Goal: Task Accomplishment & Management: Manage account settings

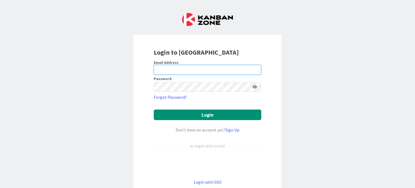
click at [222, 69] on input "email" at bounding box center [208, 70] width 108 height 10
type input "[PERSON_NAME][EMAIL_ADDRESS][DOMAIN_NAME]"
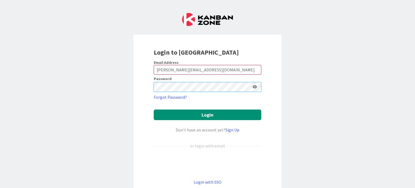
click at [154, 109] on button "Login" at bounding box center [208, 114] width 108 height 11
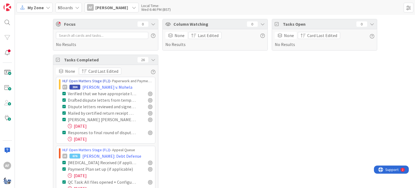
click at [94, 82] on link "HLF Open Matters Stage (FL2)" at bounding box center [86, 80] width 48 height 5
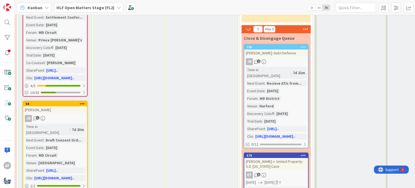
scroll to position [93, 1030]
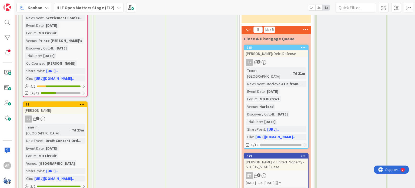
click at [294, 87] on div "Time in Column : 7d 21m Next Event : Recieve ATIs from... Event Date : [DATE] F…" at bounding box center [276, 103] width 61 height 72
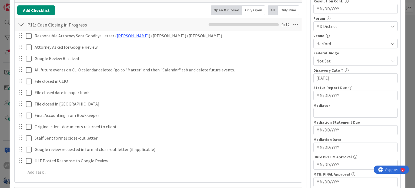
scroll to position [184, 0]
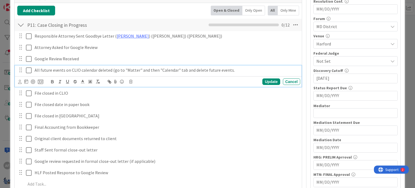
click at [28, 68] on icon at bounding box center [29, 70] width 6 height 6
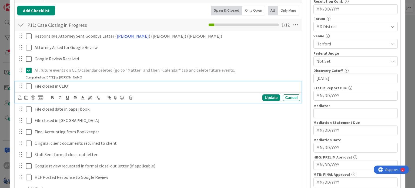
click at [27, 85] on icon at bounding box center [29, 86] width 6 height 6
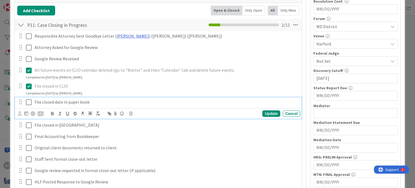
click at [29, 100] on icon at bounding box center [29, 102] width 6 height 6
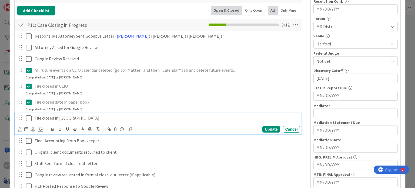
click at [27, 115] on icon at bounding box center [29, 118] width 6 height 6
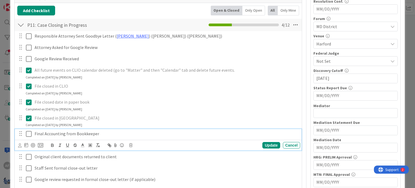
click at [28, 131] on icon at bounding box center [29, 134] width 6 height 6
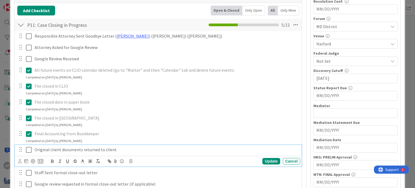
click at [28, 148] on icon at bounding box center [29, 149] width 6 height 6
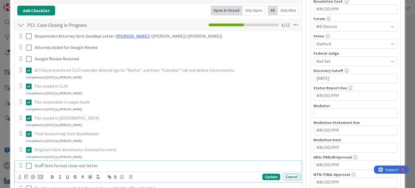
click at [29, 165] on icon at bounding box center [29, 165] width 6 height 6
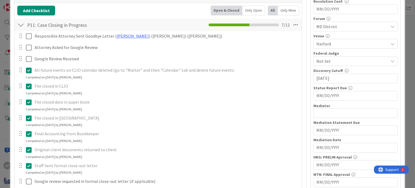
scroll to position [233, 0]
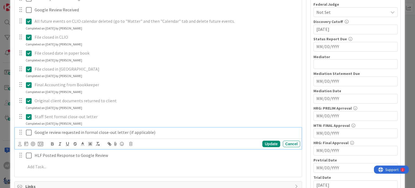
click at [29, 132] on icon at bounding box center [29, 132] width 6 height 6
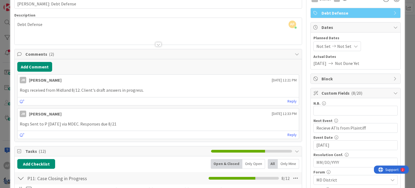
scroll to position [0, 0]
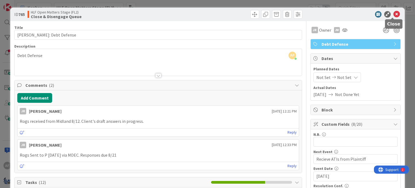
click at [394, 13] on icon at bounding box center [397, 14] width 6 height 6
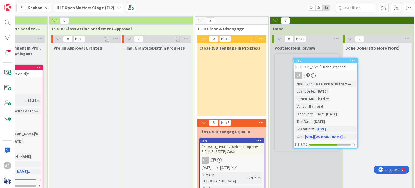
scroll to position [0, 1078]
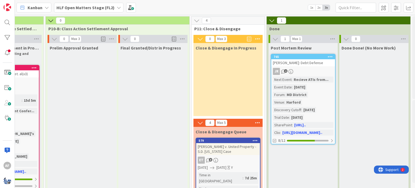
click at [228, 152] on div "[PERSON_NAME] v. United Property - S.D. [US_STATE] Case" at bounding box center [228, 149] width 64 height 12
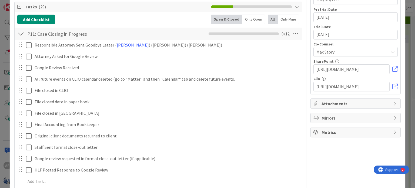
scroll to position [384, 0]
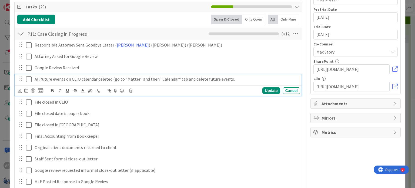
click at [29, 76] on icon at bounding box center [29, 79] width 6 height 6
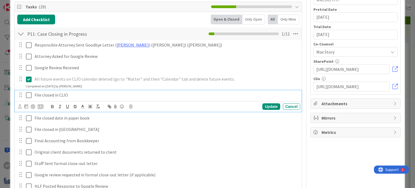
click at [28, 92] on icon at bounding box center [29, 95] width 6 height 6
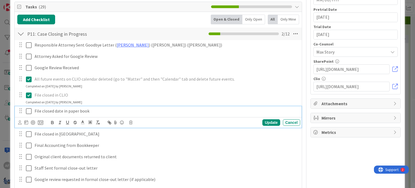
click at [27, 108] on icon at bounding box center [29, 111] width 6 height 6
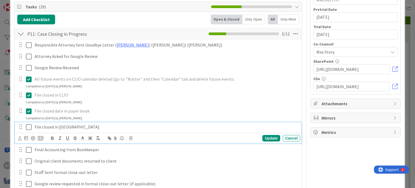
click at [29, 125] on icon at bounding box center [29, 127] width 6 height 6
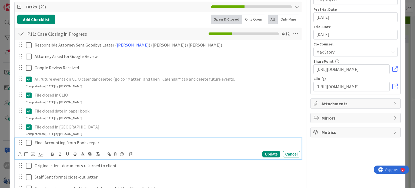
click at [27, 140] on icon at bounding box center [29, 142] width 6 height 6
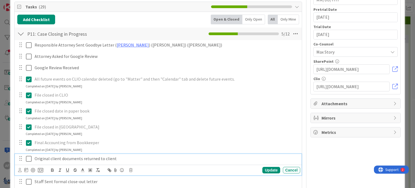
click at [27, 156] on icon at bounding box center [29, 158] width 6 height 6
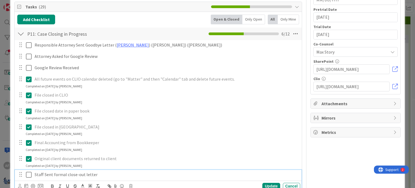
click at [28, 171] on icon at bounding box center [29, 174] width 6 height 6
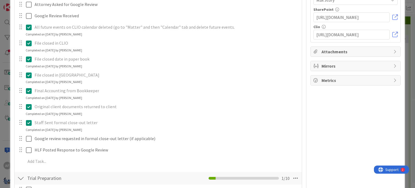
scroll to position [435, 0]
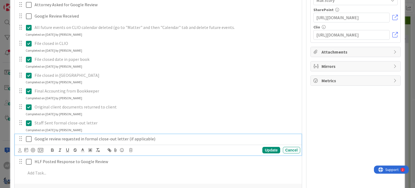
click at [28, 137] on icon at bounding box center [29, 139] width 6 height 6
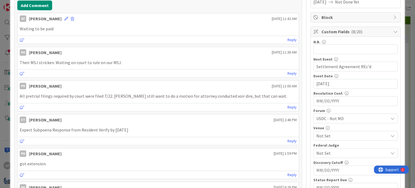
scroll to position [0, 0]
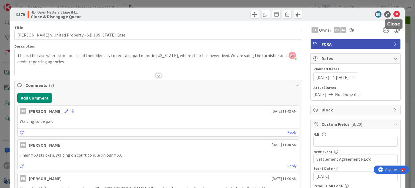
click at [394, 12] on icon at bounding box center [397, 14] width 6 height 6
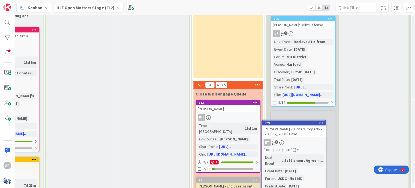
scroll to position [50, 1078]
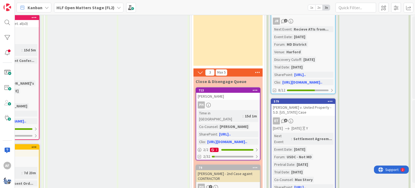
click at [244, 103] on div "PH" at bounding box center [228, 104] width 64 height 7
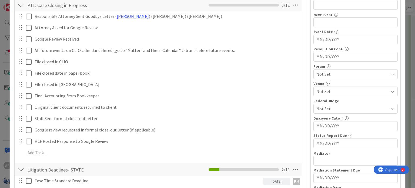
scroll to position [136, 0]
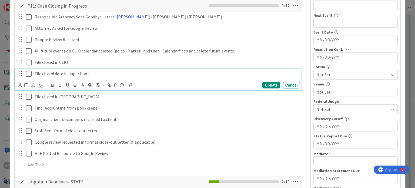
click at [28, 72] on icon at bounding box center [29, 74] width 6 height 6
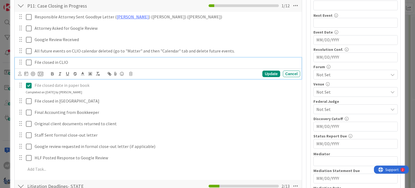
click at [28, 61] on icon at bounding box center [29, 62] width 6 height 6
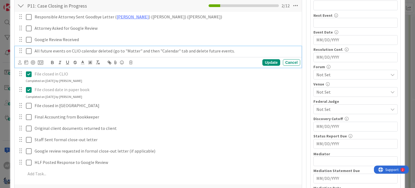
click at [28, 50] on icon at bounding box center [29, 51] width 6 height 6
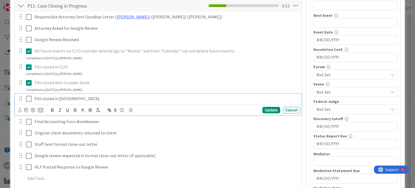
click at [28, 97] on icon at bounding box center [29, 98] width 6 height 6
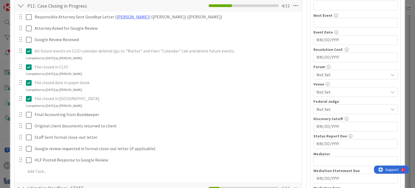
scroll to position [0, 0]
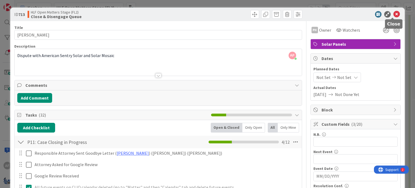
click at [394, 14] on icon at bounding box center [397, 14] width 6 height 6
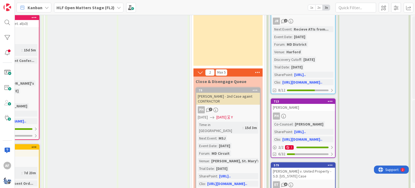
click at [244, 126] on div "Time in Column : 15d 3m Next Event : MSJ Event Date : [DATE] Forum : MD Circuit…" at bounding box center [228, 154] width 61 height 65
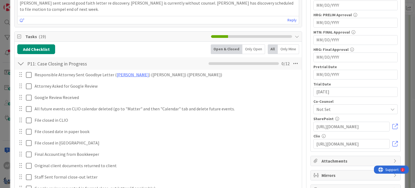
scroll to position [326, 0]
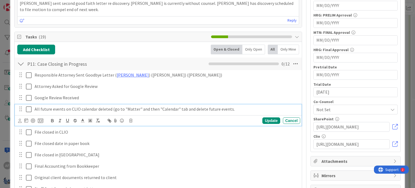
click at [28, 107] on icon at bounding box center [29, 109] width 6 height 6
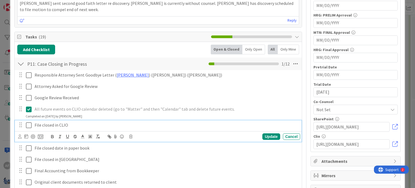
click at [28, 122] on icon at bounding box center [29, 125] width 6 height 6
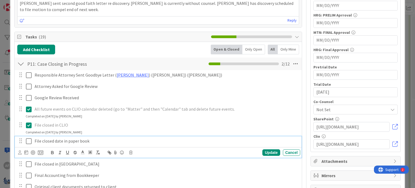
click at [28, 139] on icon at bounding box center [29, 141] width 6 height 6
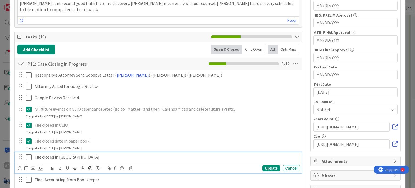
click at [29, 155] on icon at bounding box center [29, 157] width 6 height 6
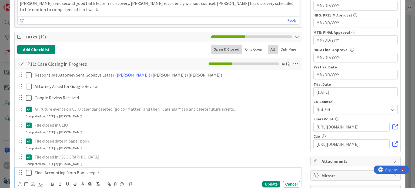
click at [28, 171] on icon at bounding box center [29, 172] width 6 height 6
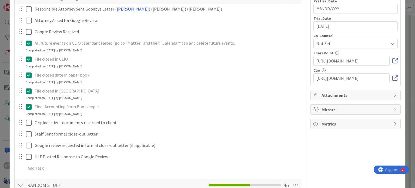
scroll to position [392, 0]
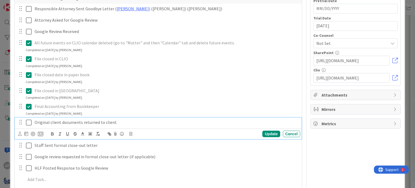
click at [28, 119] on icon at bounding box center [29, 122] width 6 height 6
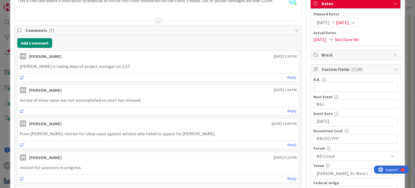
scroll to position [0, 0]
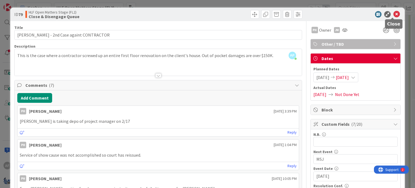
click at [394, 12] on icon at bounding box center [397, 14] width 6 height 6
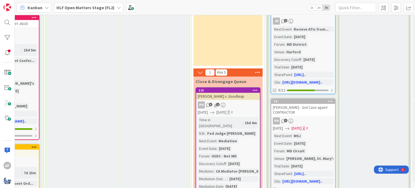
click at [246, 138] on div "Time in Column : 15d 6m N.B. : Fed Judge [PERSON_NAME] Next Event : Mediation E…" at bounding box center [228, 172] width 61 height 110
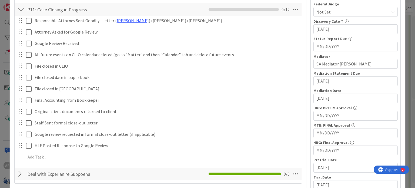
scroll to position [234, 0]
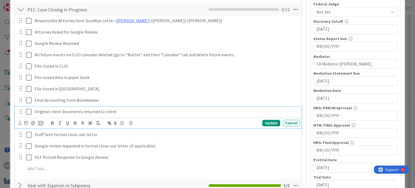
click at [27, 109] on icon at bounding box center [29, 111] width 6 height 6
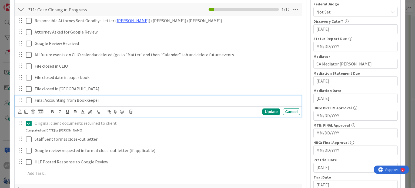
click at [28, 101] on icon at bounding box center [29, 100] width 6 height 6
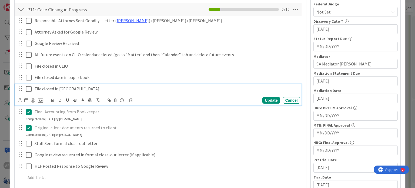
click at [28, 88] on icon at bounding box center [29, 89] width 6 height 6
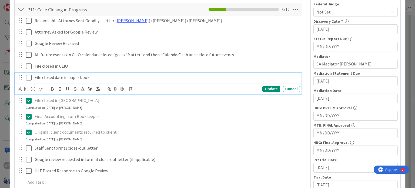
click at [29, 76] on icon at bounding box center [29, 77] width 6 height 6
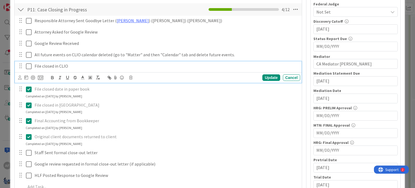
click at [28, 65] on icon at bounding box center [29, 66] width 6 height 6
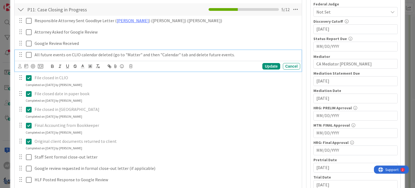
click at [28, 54] on icon at bounding box center [29, 55] width 6 height 6
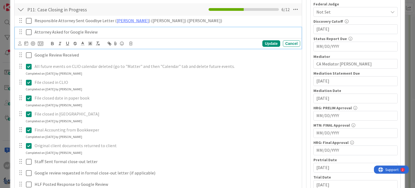
click at [285, 30] on p "Attorney Asked for Google Review" at bounding box center [167, 32] width 264 height 6
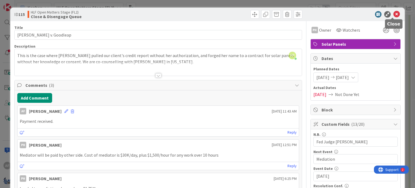
click at [394, 12] on icon at bounding box center [397, 14] width 6 height 6
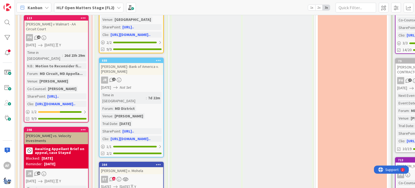
scroll to position [237, 953]
click at [150, 176] on div "ET 12" at bounding box center [132, 179] width 64 height 7
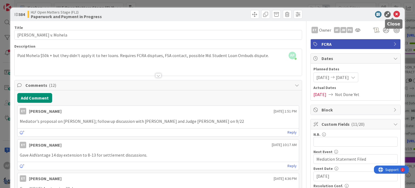
click at [394, 13] on icon at bounding box center [397, 14] width 6 height 6
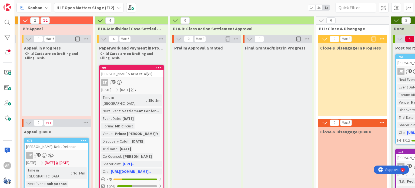
scroll to position [0, 953]
